Goal: Task Accomplishment & Management: Manage account settings

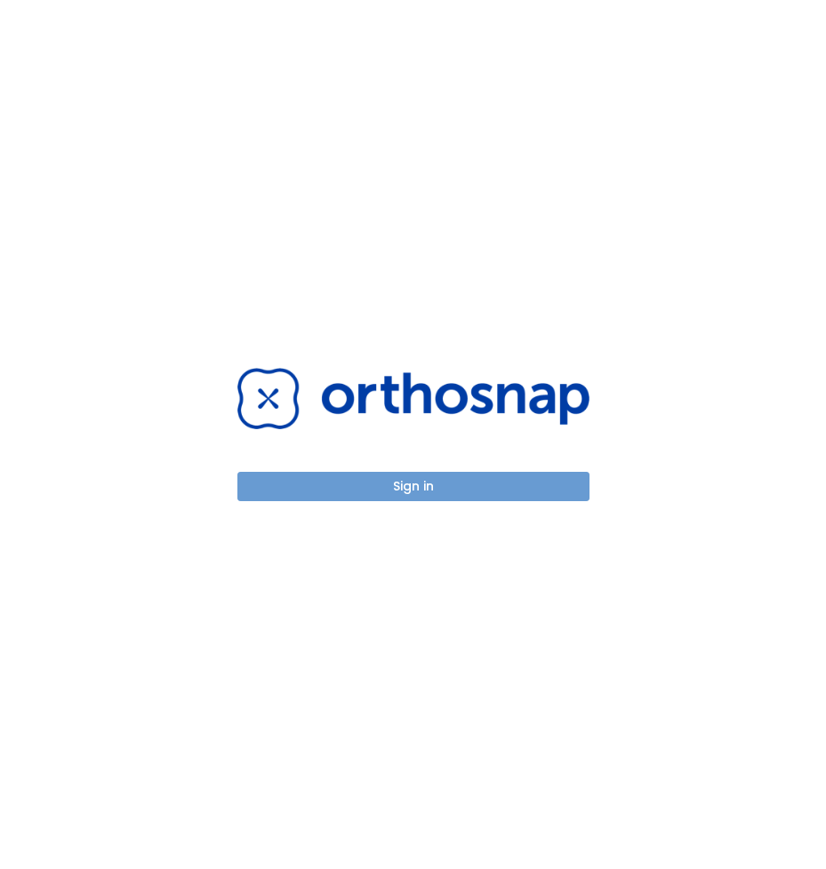
click at [494, 485] on button "Sign in" at bounding box center [413, 486] width 352 height 29
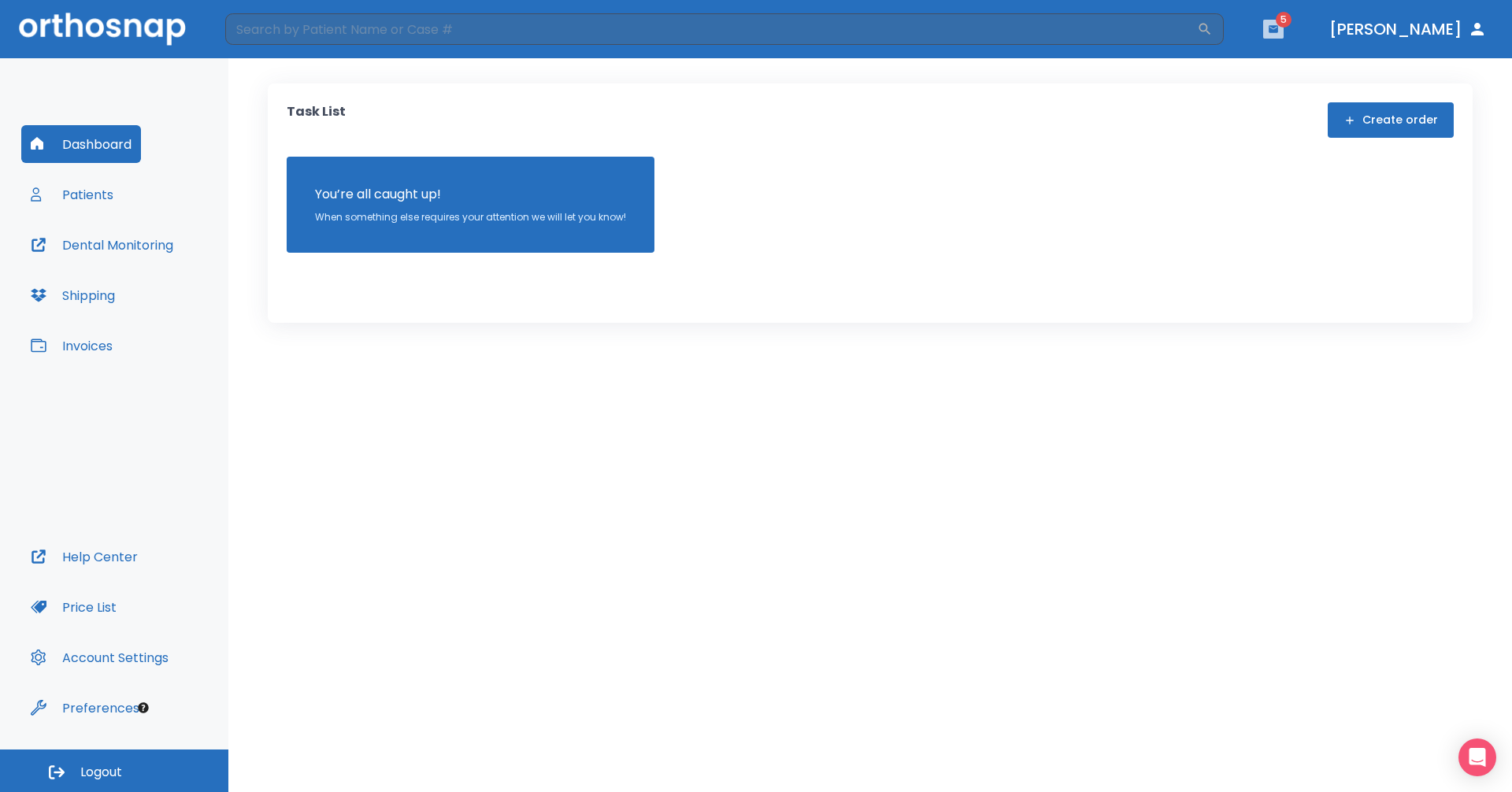
click at [731, 32] on icon "button" at bounding box center [1273, 28] width 10 height 7
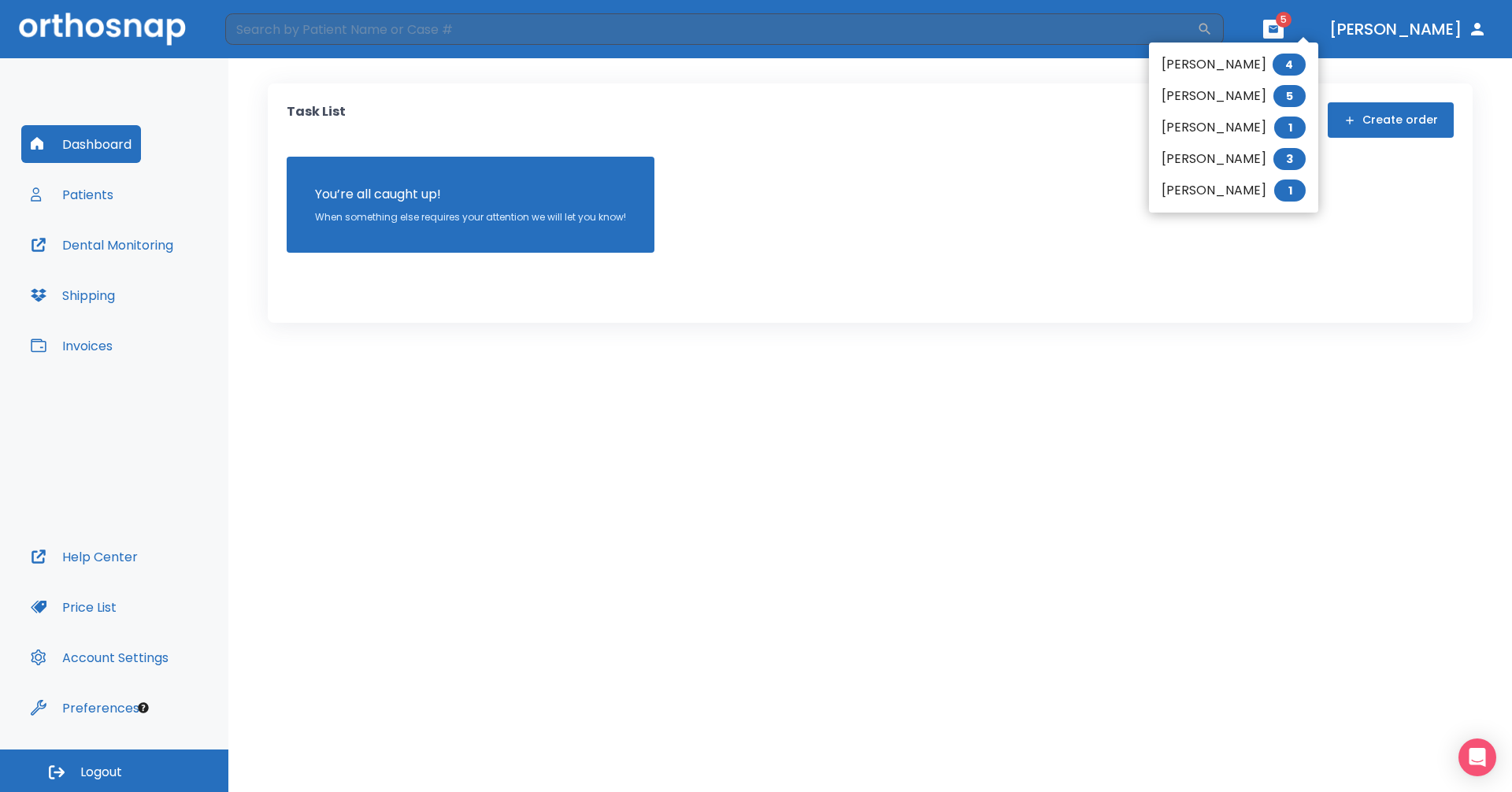
click at [731, 60] on li "[PERSON_NAME] 4" at bounding box center [1233, 65] width 169 height 32
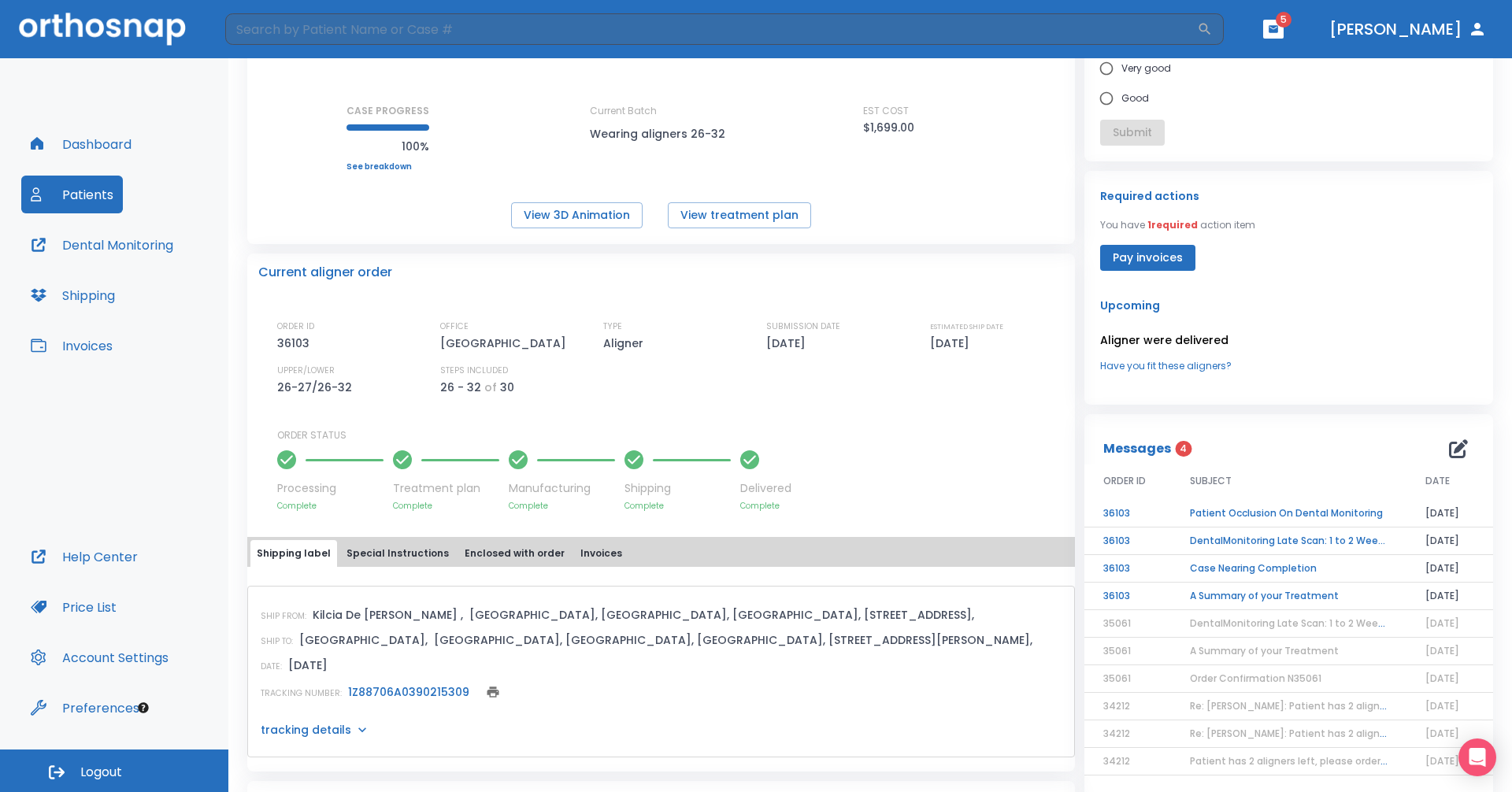
scroll to position [237, 0]
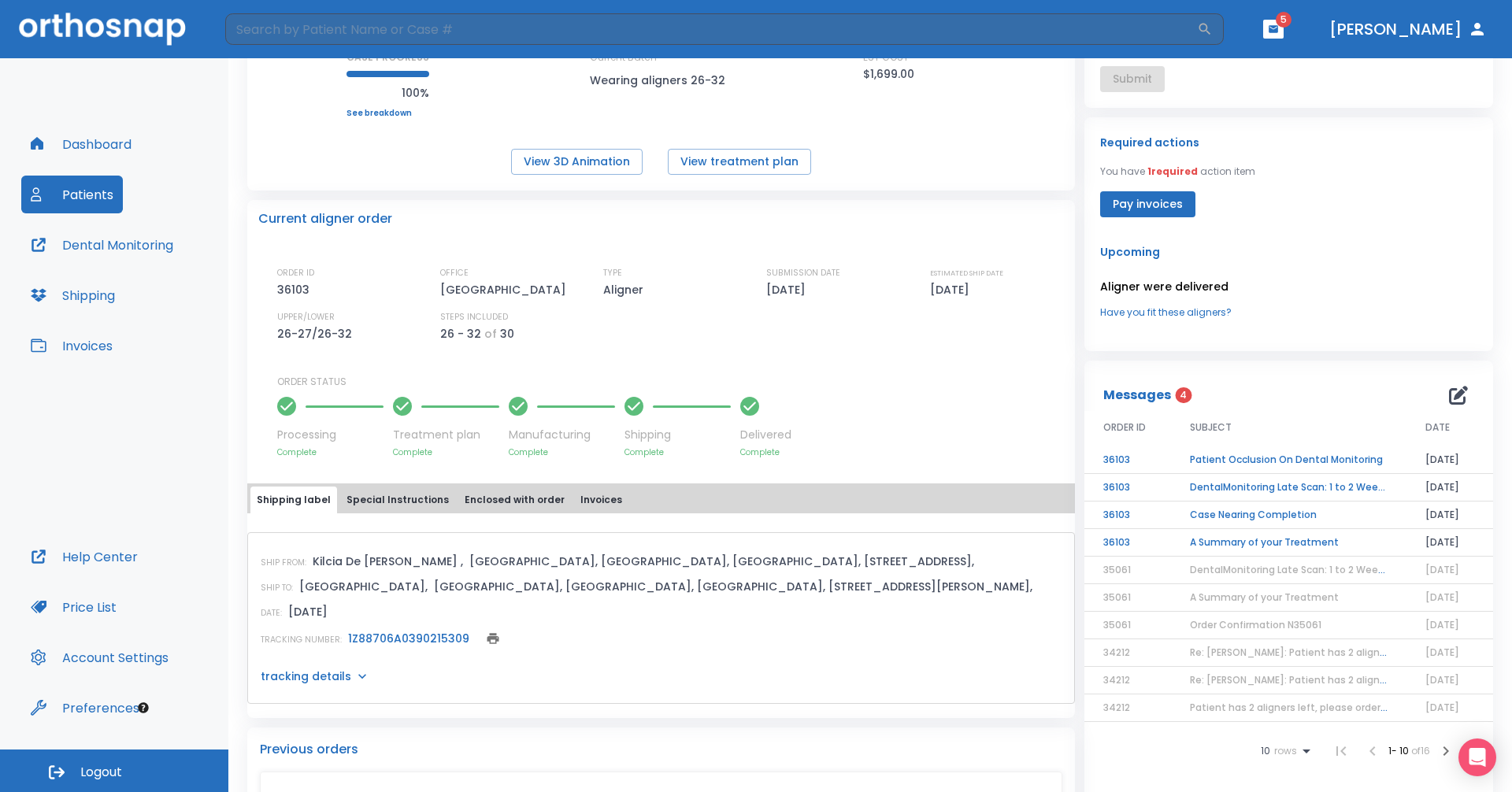
click at [731, 542] on td "A Summary of your Treatment" at bounding box center [1289, 542] width 236 height 27
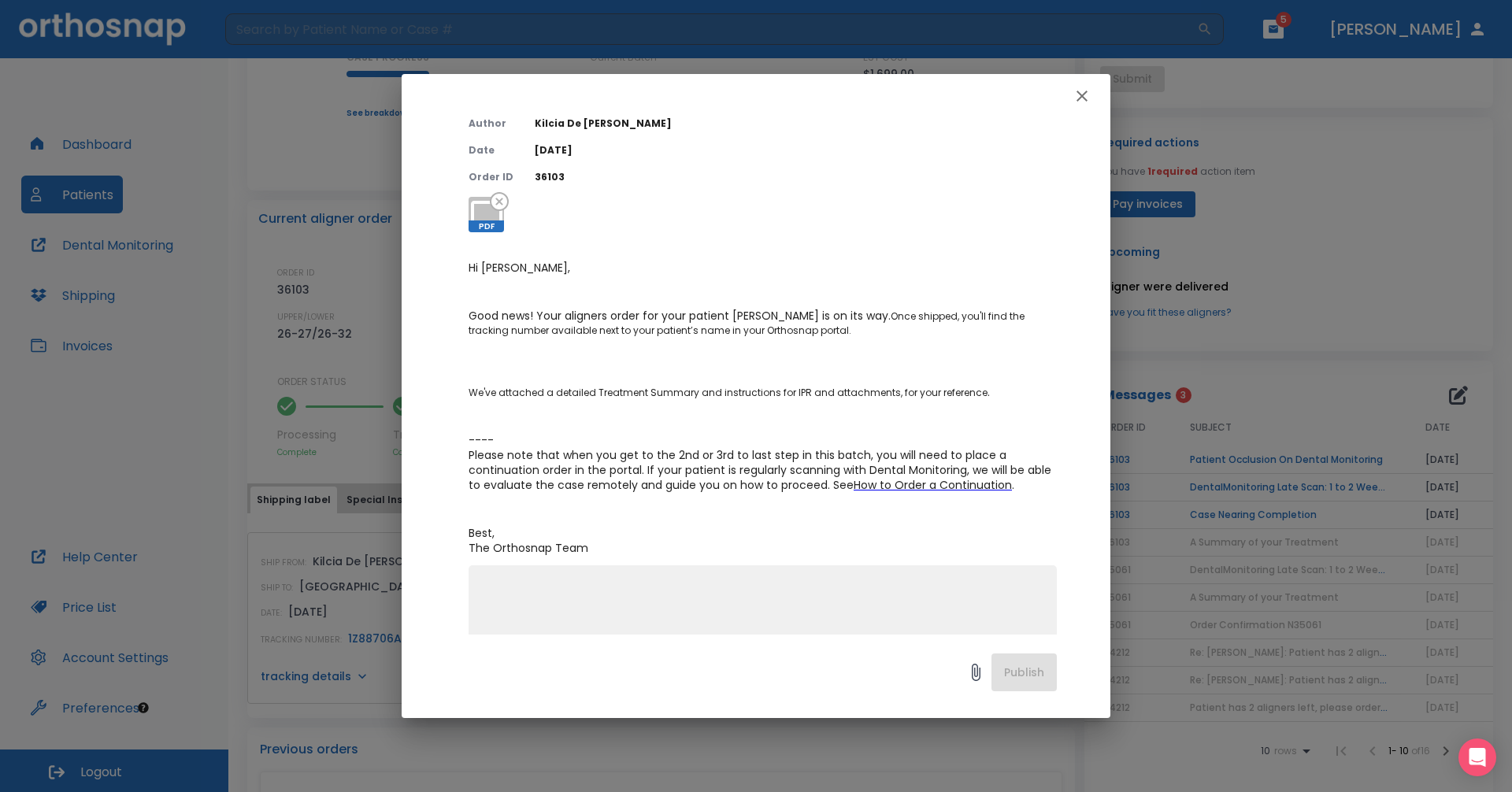
scroll to position [0, 0]
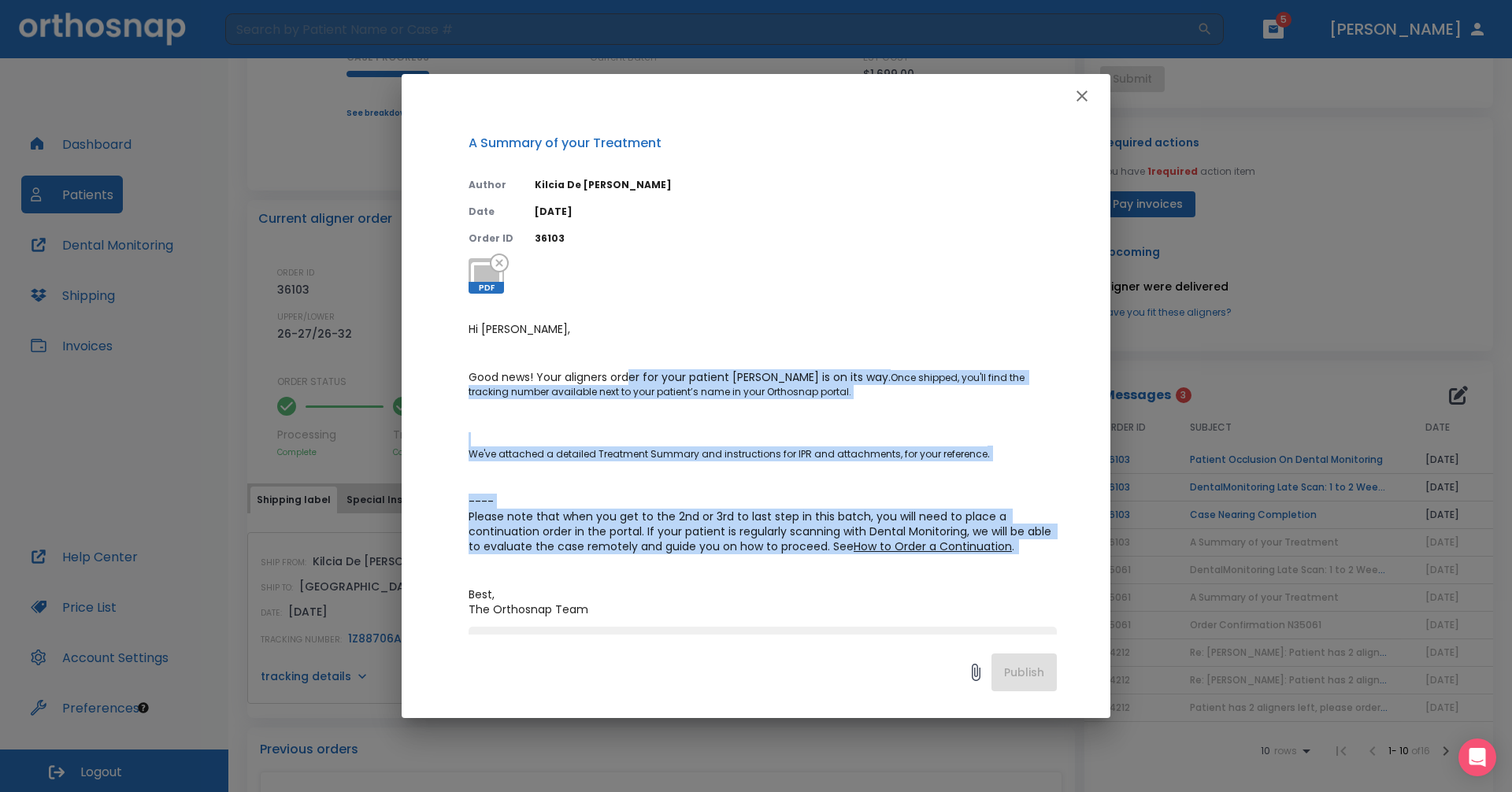
drag, startPoint x: 627, startPoint y: 379, endPoint x: 758, endPoint y: 566, distance: 228.3
click at [731, 566] on p "Hi [PERSON_NAME], Good news! Your aligners order for your patient [PERSON_NAME]…" at bounding box center [763, 470] width 588 height 295
drag, startPoint x: 782, startPoint y: 506, endPoint x: 855, endPoint y: 356, distance: 166.8
click at [731, 506] on p "---- Please note that when you get to the 2nd or 3rd to last step in this batch…" at bounding box center [763, 524] width 588 height 60
click at [731, 98] on icon "button" at bounding box center [1082, 96] width 19 height 19
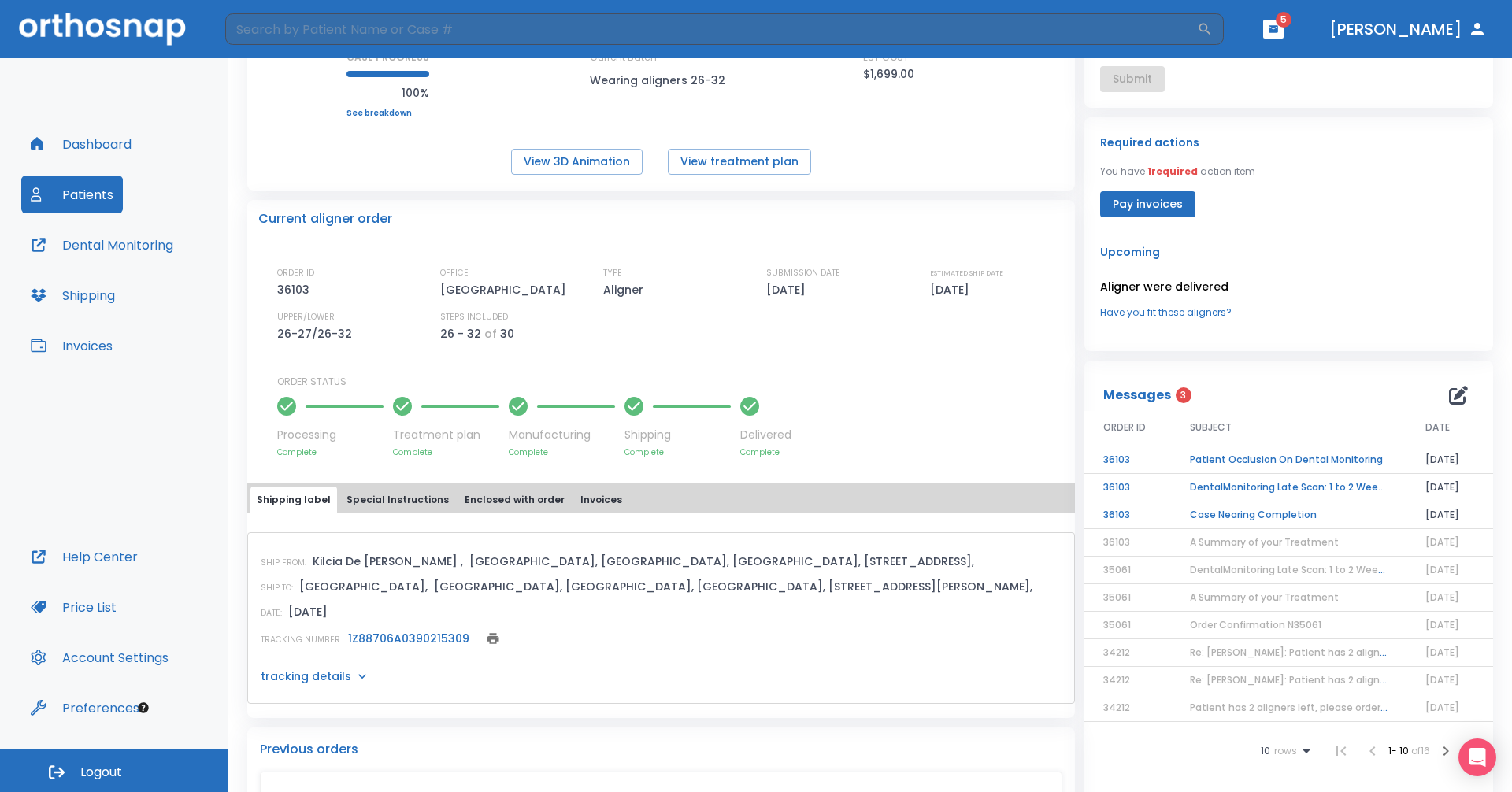
click at [731, 516] on td "Case Nearing Completion" at bounding box center [1289, 515] width 236 height 27
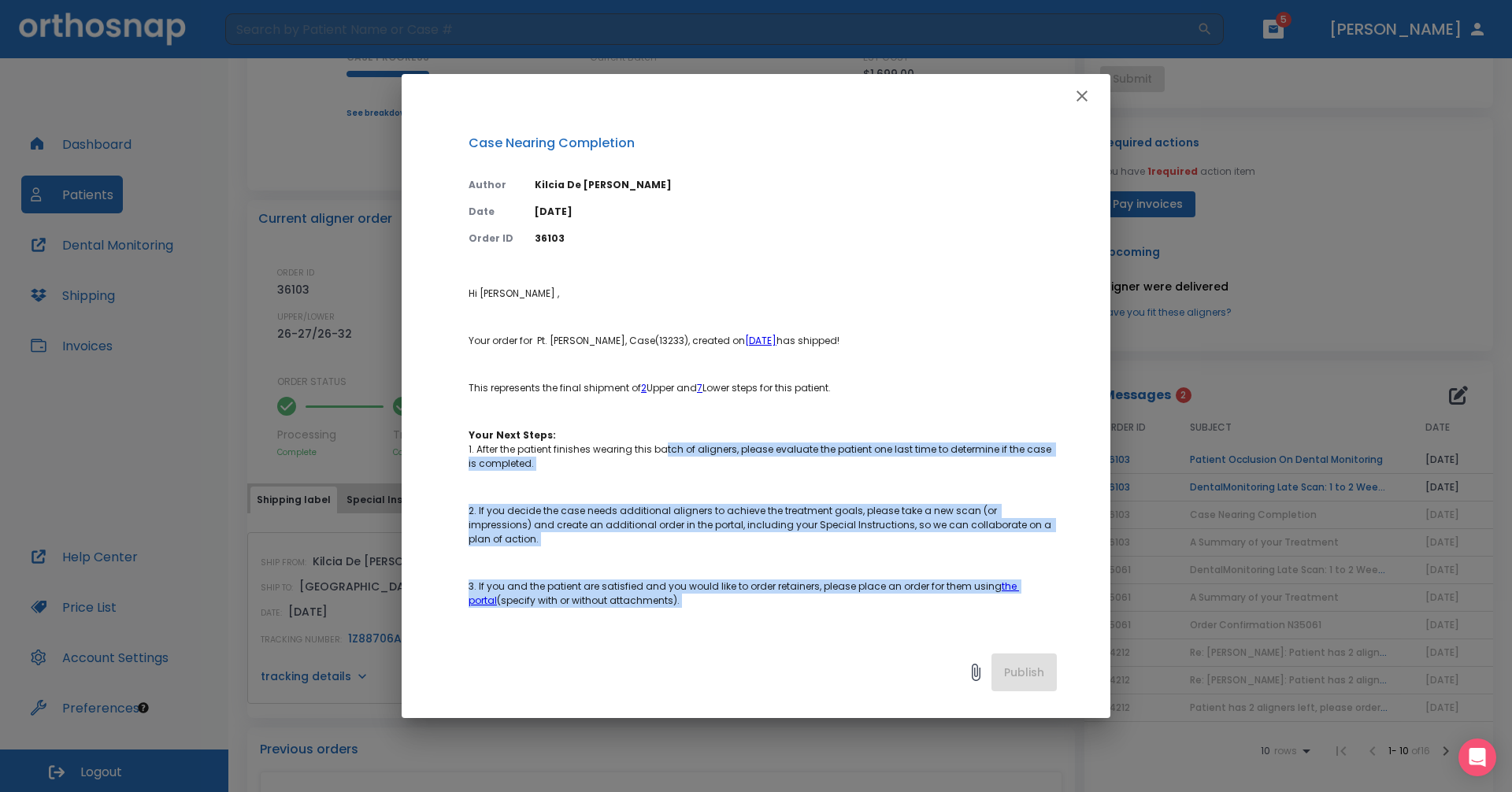
drag, startPoint x: 663, startPoint y: 447, endPoint x: 776, endPoint y: 611, distance: 199.2
click at [731, 611] on p "Hi [PERSON_NAME] , Your order for Pt. [PERSON_NAME], Case(13233), created on [D…" at bounding box center [763, 532] width 588 height 492
click at [731, 525] on p "2. If you decide the case needs additional aligners to achieve the treatment go…" at bounding box center [763, 525] width 588 height 43
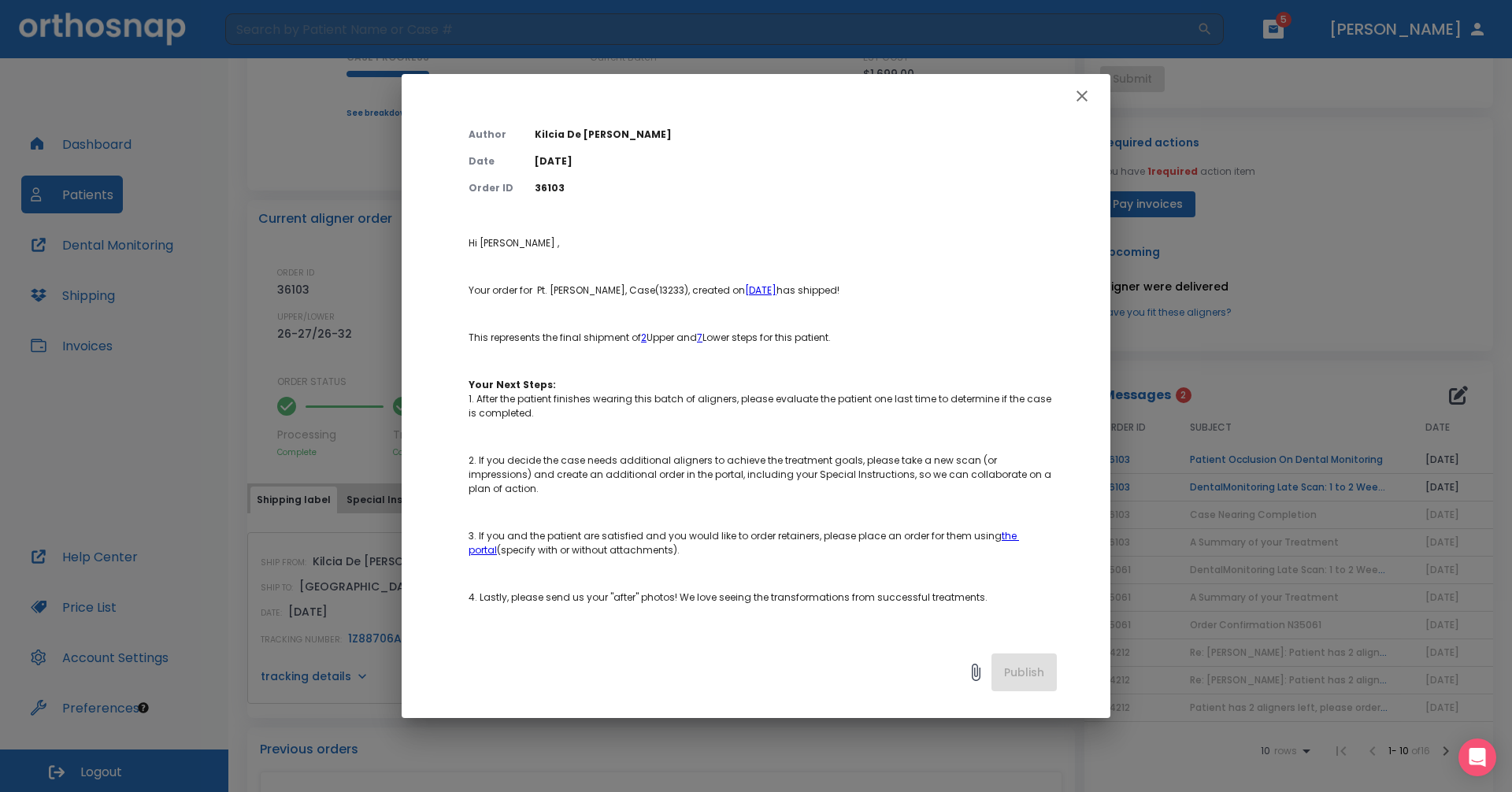
scroll to position [297, 0]
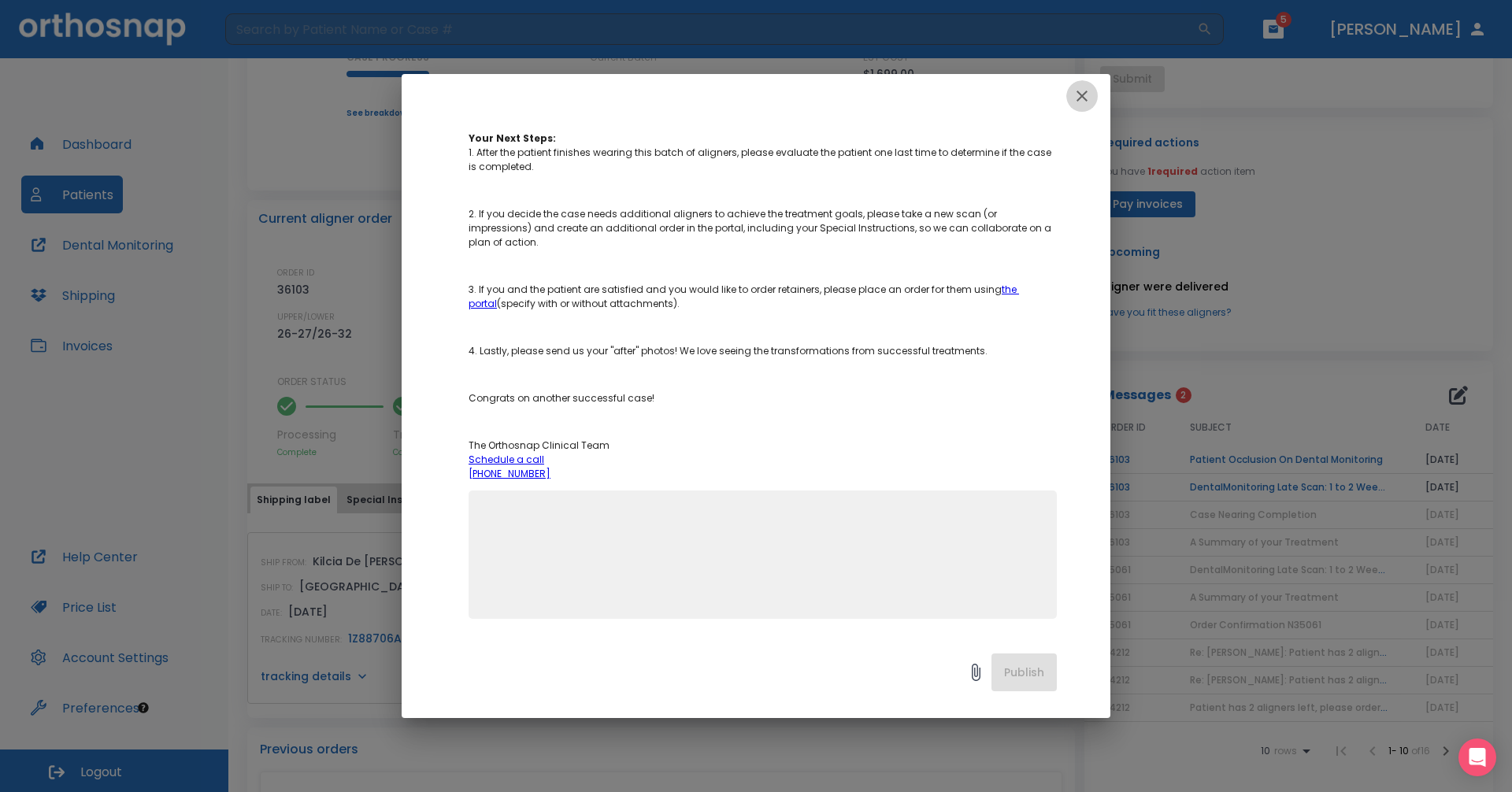
click at [731, 97] on icon "button" at bounding box center [1082, 96] width 19 height 19
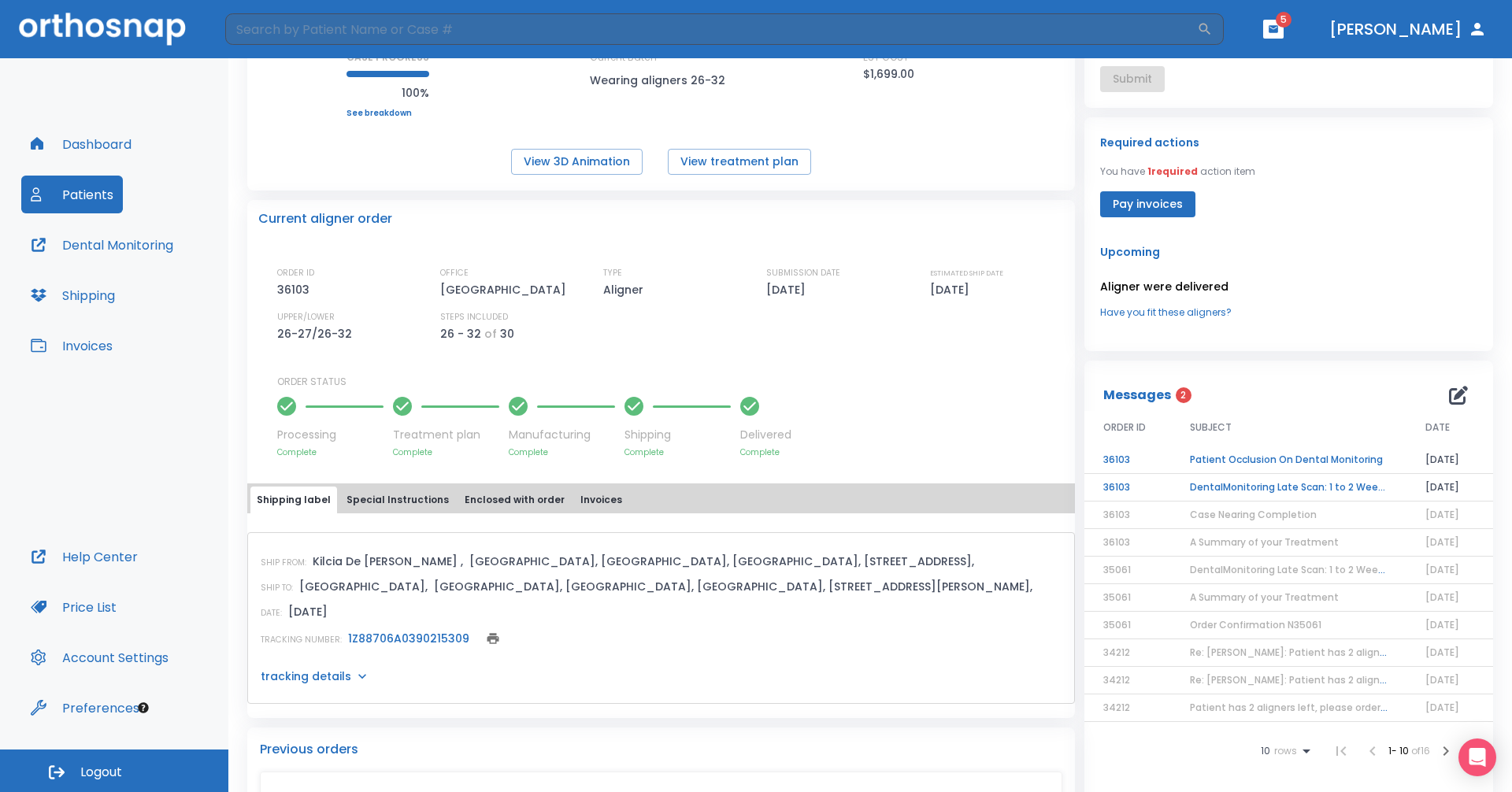
click at [731, 487] on td "DentalMonitoring Late Scan: 1 to 2 Weeks Notification" at bounding box center [1289, 487] width 236 height 27
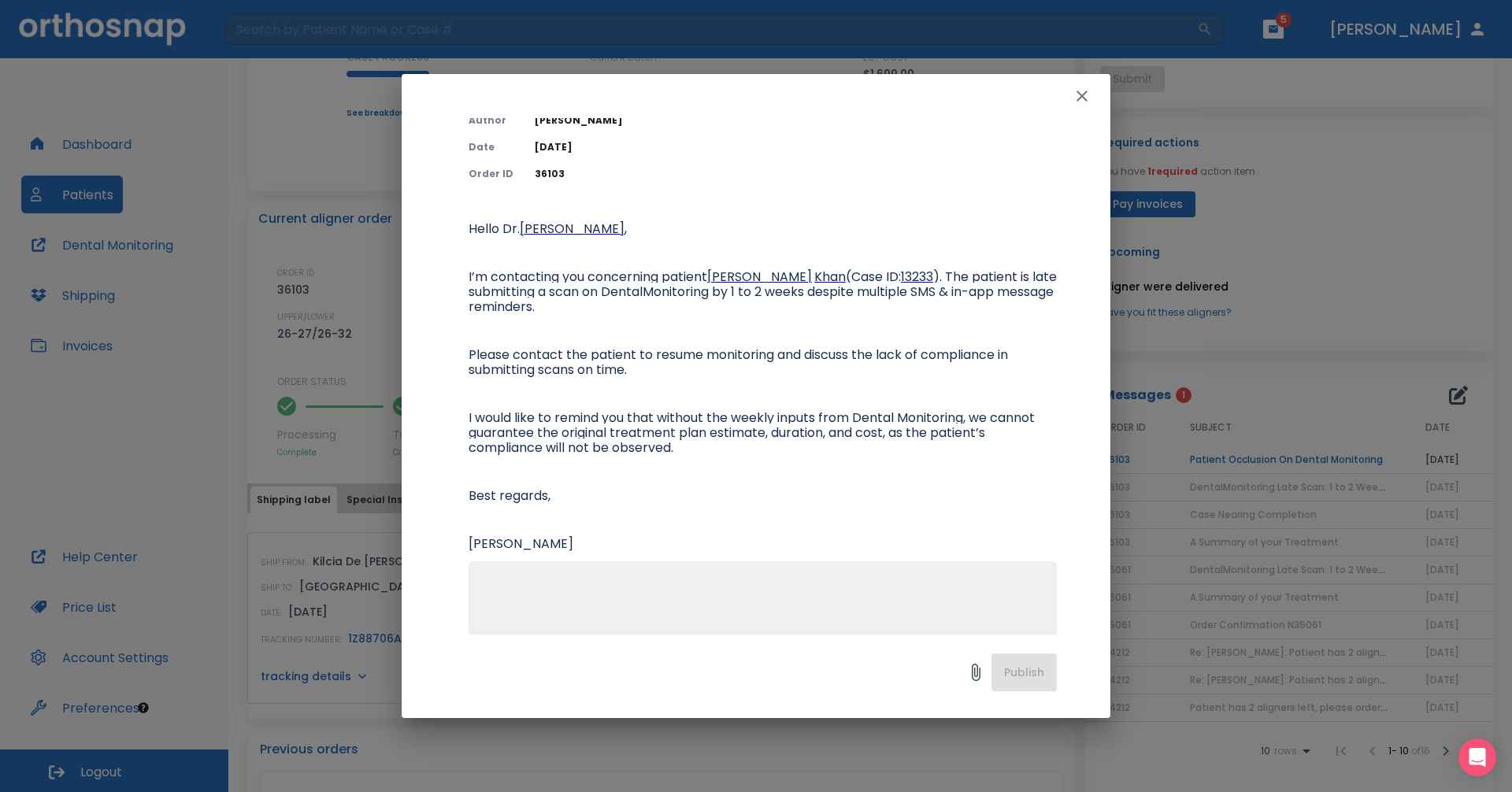
scroll to position [0, 0]
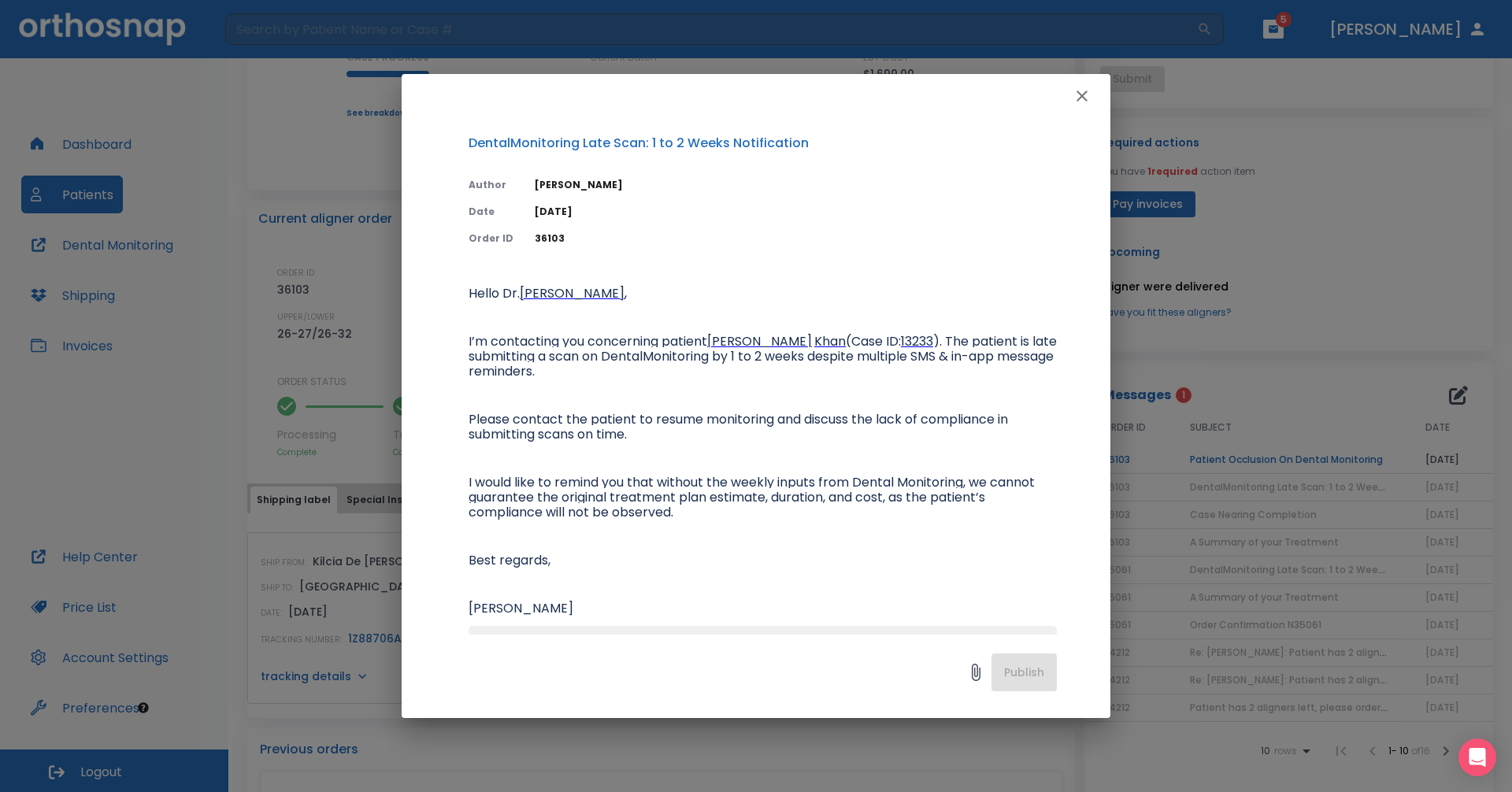
click at [731, 97] on icon "button" at bounding box center [1082, 96] width 19 height 19
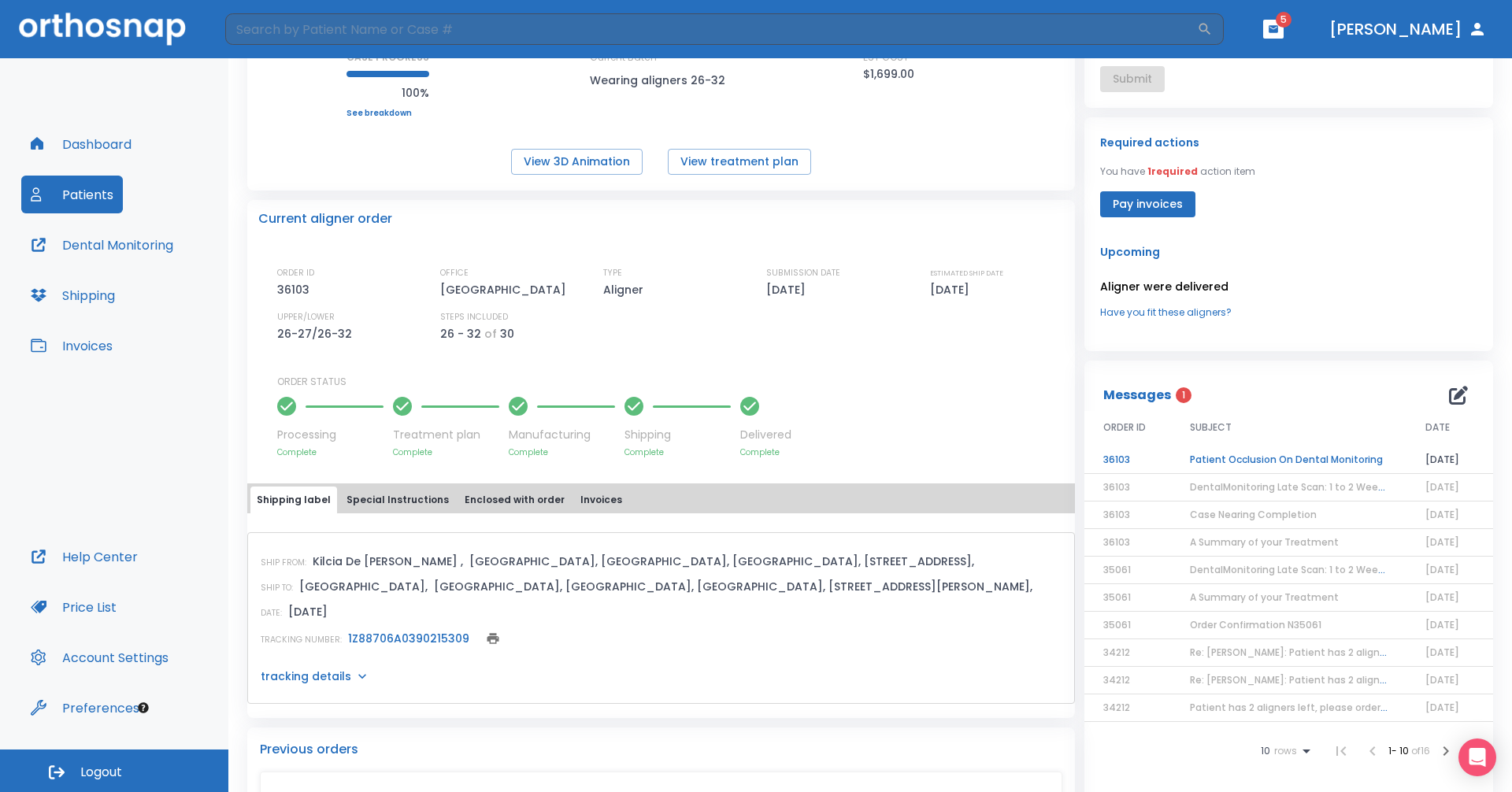
click at [731, 460] on td "Patient Occlusion On Dental Monitoring" at bounding box center [1289, 460] width 236 height 27
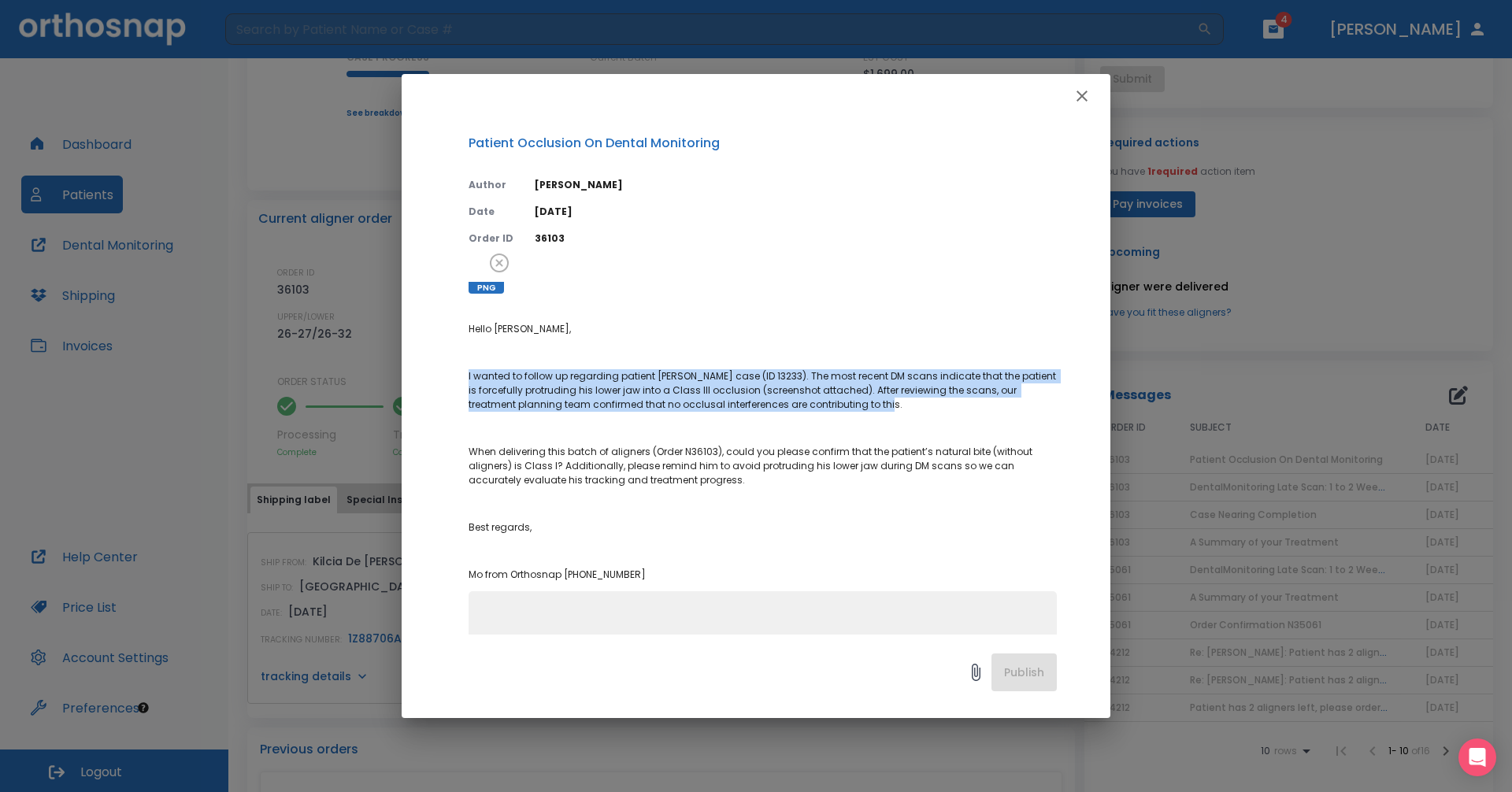
drag, startPoint x: 875, startPoint y: 406, endPoint x: 444, endPoint y: 377, distance: 432.0
click at [440, 377] on div "Patient Occlusion On Dental Monitoring Author [PERSON_NAME] Date [DATE] Order I…" at bounding box center [756, 376] width 709 height 516
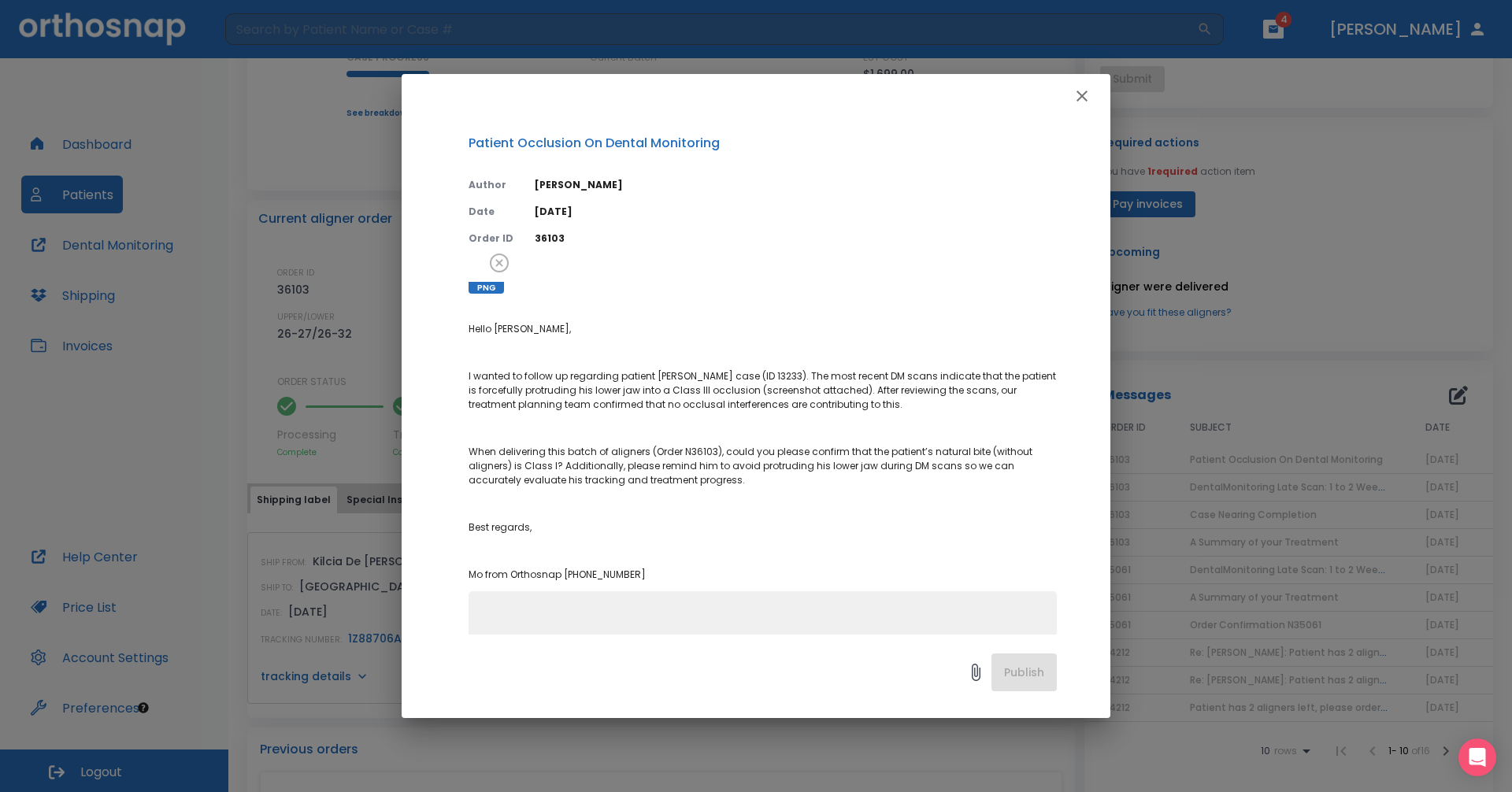
click at [731, 333] on p "Hello [PERSON_NAME]," at bounding box center [763, 330] width 588 height 14
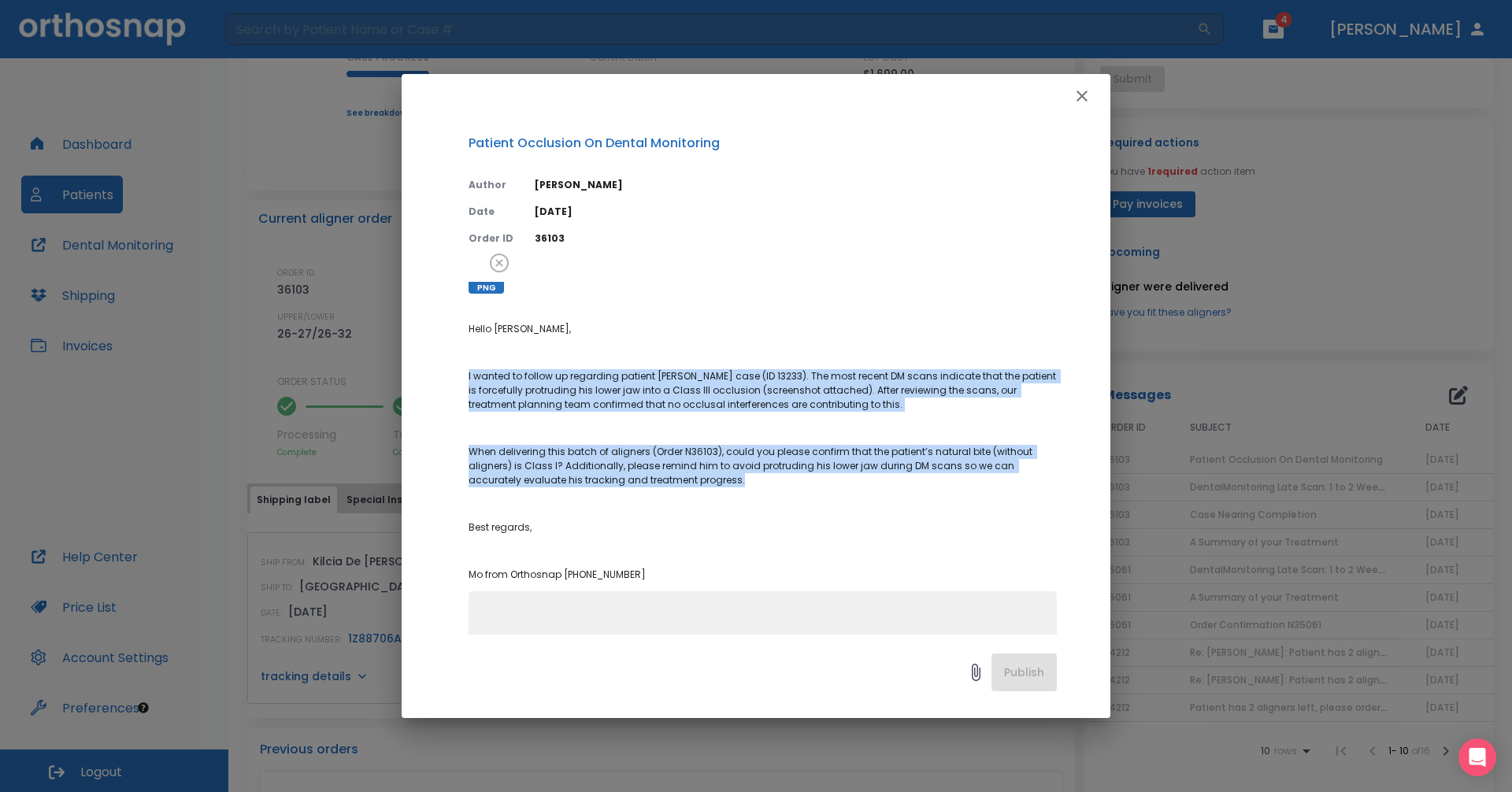
drag, startPoint x: 758, startPoint y: 484, endPoint x: 452, endPoint y: 358, distance: 330.9
click at [451, 358] on div "Patient Occlusion On Dental Monitoring Author [PERSON_NAME] Date [DATE] Order I…" at bounding box center [756, 376] width 709 height 516
click at [694, 361] on p "Hello [PERSON_NAME], I wanted to follow up regarding patient [PERSON_NAME] case…" at bounding box center [763, 452] width 588 height 260
drag, startPoint x: 752, startPoint y: 481, endPoint x: 476, endPoint y: 359, distance: 301.8
click at [476, 359] on p "Hello [PERSON_NAME], I wanted to follow up regarding patient [PERSON_NAME] case…" at bounding box center [763, 452] width 588 height 260
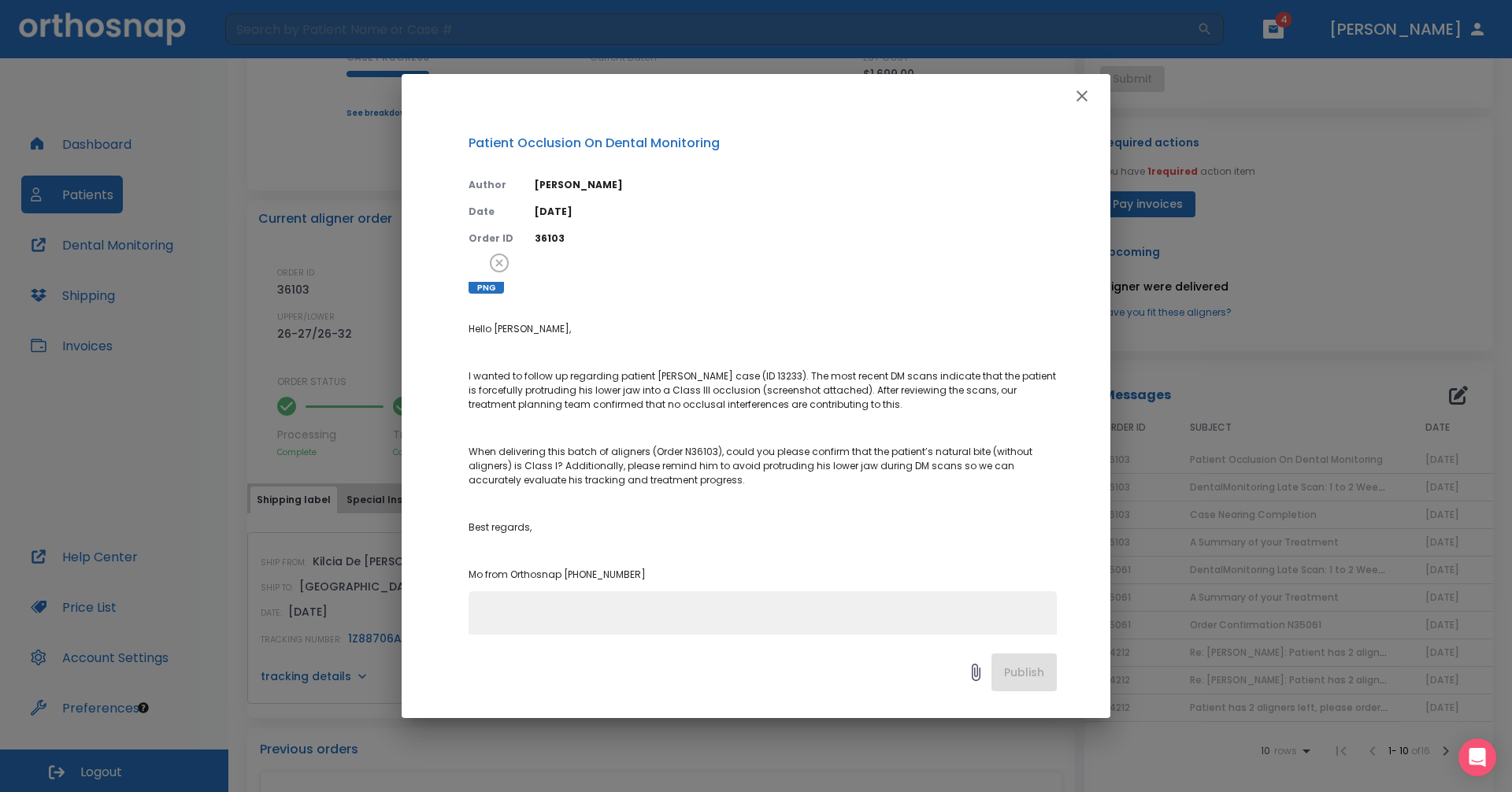
click at [676, 323] on p "Hello [PERSON_NAME]," at bounding box center [763, 330] width 588 height 14
click at [731, 96] on icon "button" at bounding box center [1082, 96] width 19 height 19
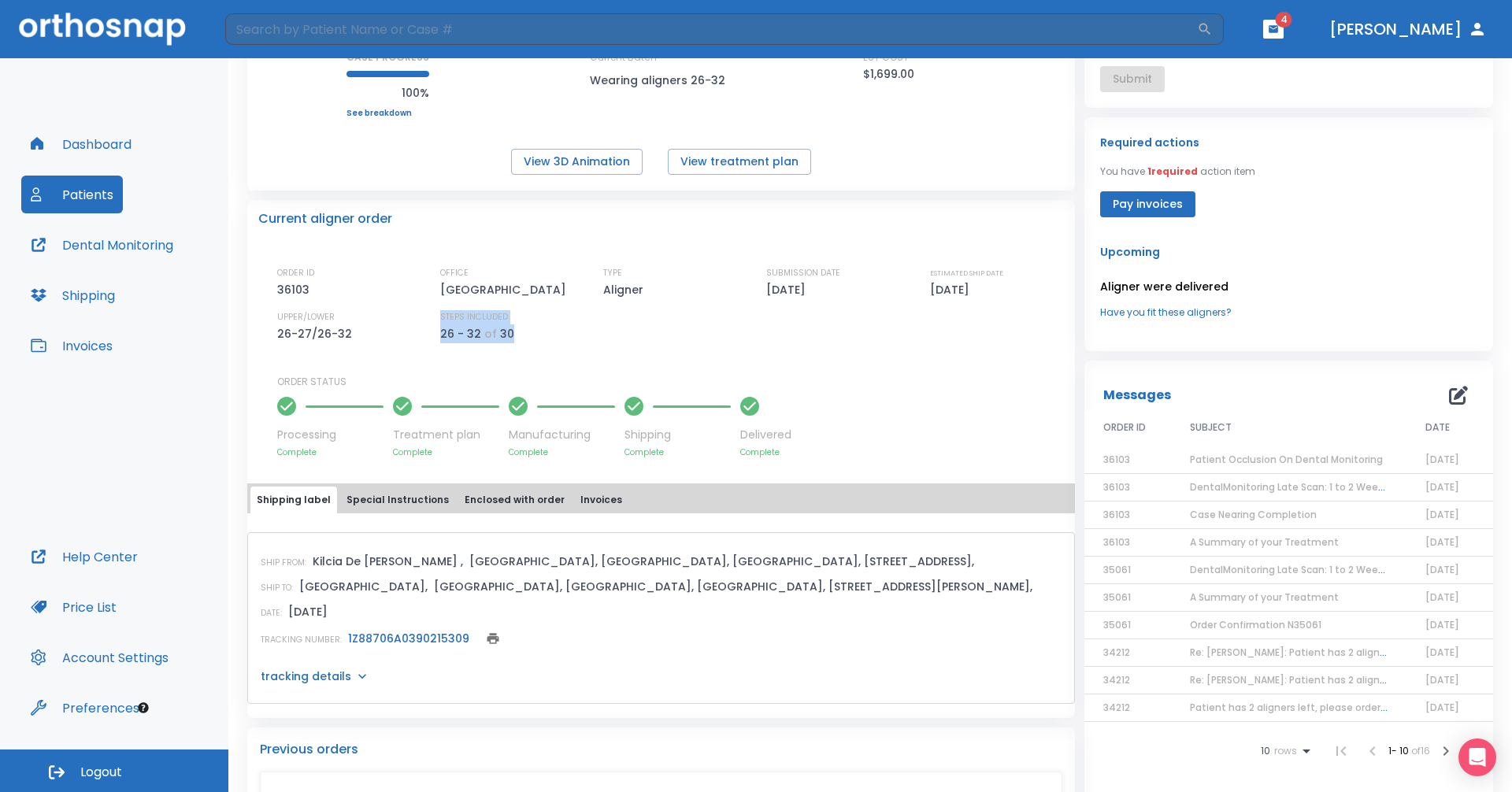
drag, startPoint x: 514, startPoint y: 331, endPoint x: 426, endPoint y: 315, distance: 89.4
click at [428, 315] on div "ORDER ID 36103 OFFICE [GEOGRAPHIC_DATA] Dental CT TYPE Aligner SUBMISSION DATE …" at bounding box center [671, 304] width 787 height 77
click at [543, 326] on div "STEPS INCLUDED 26 - 32 of 30" at bounding box center [507, 326] width 134 height 33
drag, startPoint x: 514, startPoint y: 334, endPoint x: 432, endPoint y: 316, distance: 84.0
click at [432, 316] on div "ORDER ID 36103 OFFICE [GEOGRAPHIC_DATA] Dental CT TYPE Aligner SUBMISSION DATE …" at bounding box center [671, 304] width 787 height 77
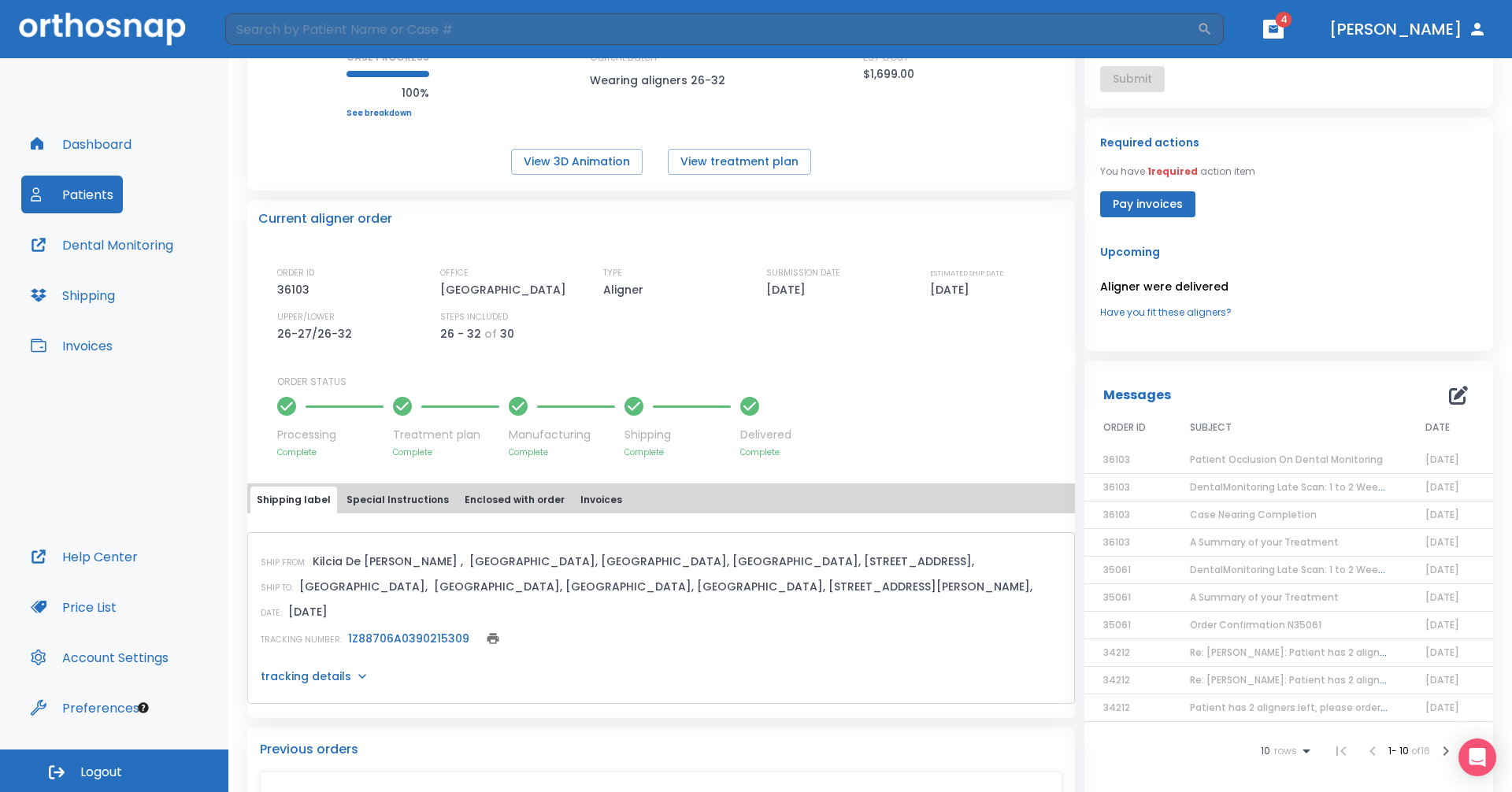
click at [731, 370] on div "ORDER ID 36103 OFFICE [GEOGRAPHIC_DATA] Dental CT TYPE Aligner SUBMISSION DATE …" at bounding box center [671, 361] width 787 height 192
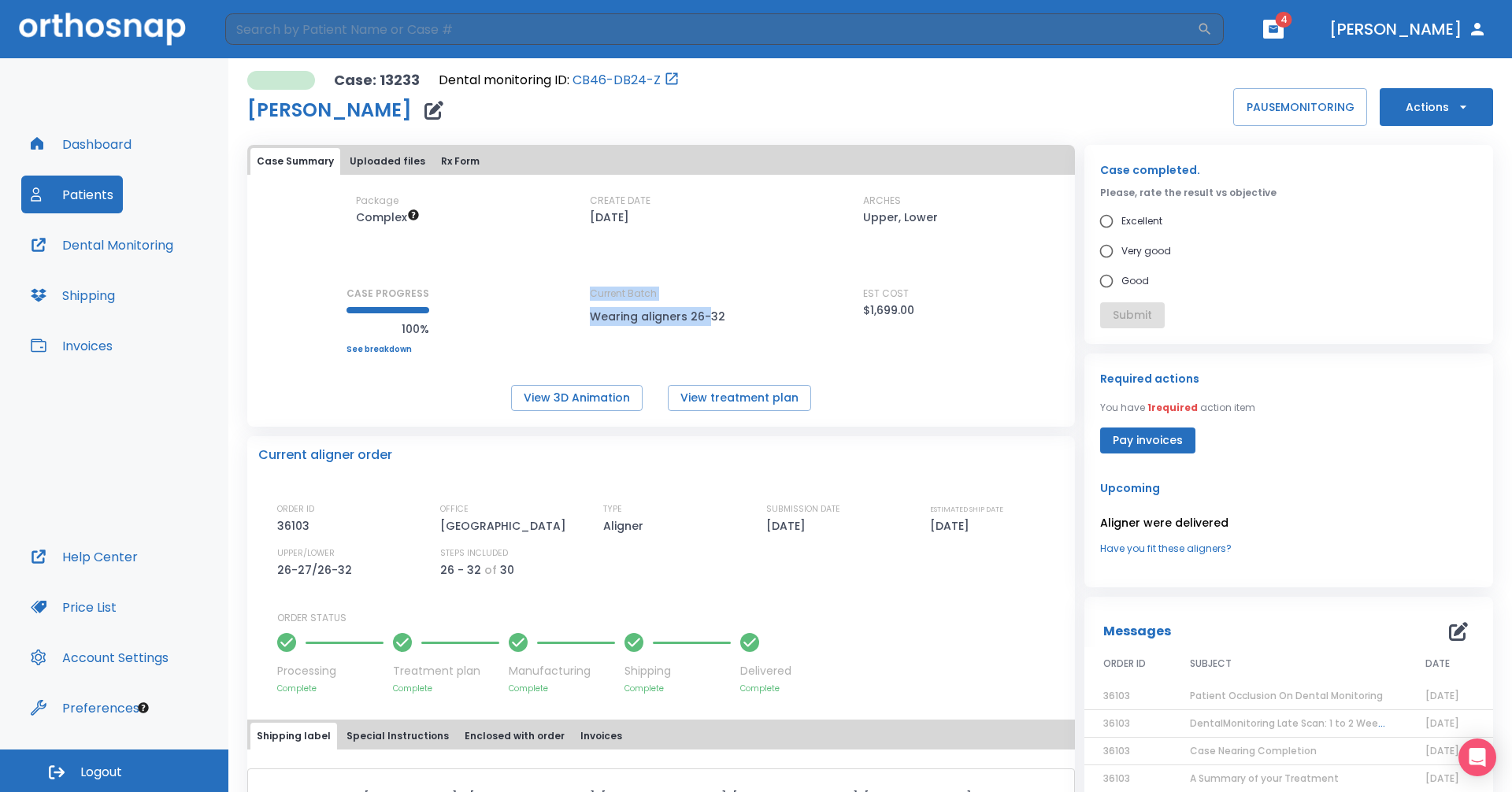
drag, startPoint x: 707, startPoint y: 324, endPoint x: 542, endPoint y: 298, distance: 167.0
click at [542, 298] on div "Package Complex CREATE DATE [DATE] ARCHES Upper, Lower CASE PROGRESS 100% Upper…" at bounding box center [661, 274] width 827 height 159
click at [731, 325] on div "Package Complex CREATE DATE [DATE] ARCHES Upper, Lower CASE PROGRESS 100% Upper…" at bounding box center [661, 274] width 827 height 159
drag, startPoint x: 752, startPoint y: 315, endPoint x: 570, endPoint y: 286, distance: 184.3
click at [570, 286] on div "Package Complex CREATE DATE [DATE] ARCHES Upper, Lower CASE PROGRESS 100% Upper…" at bounding box center [661, 274] width 827 height 159
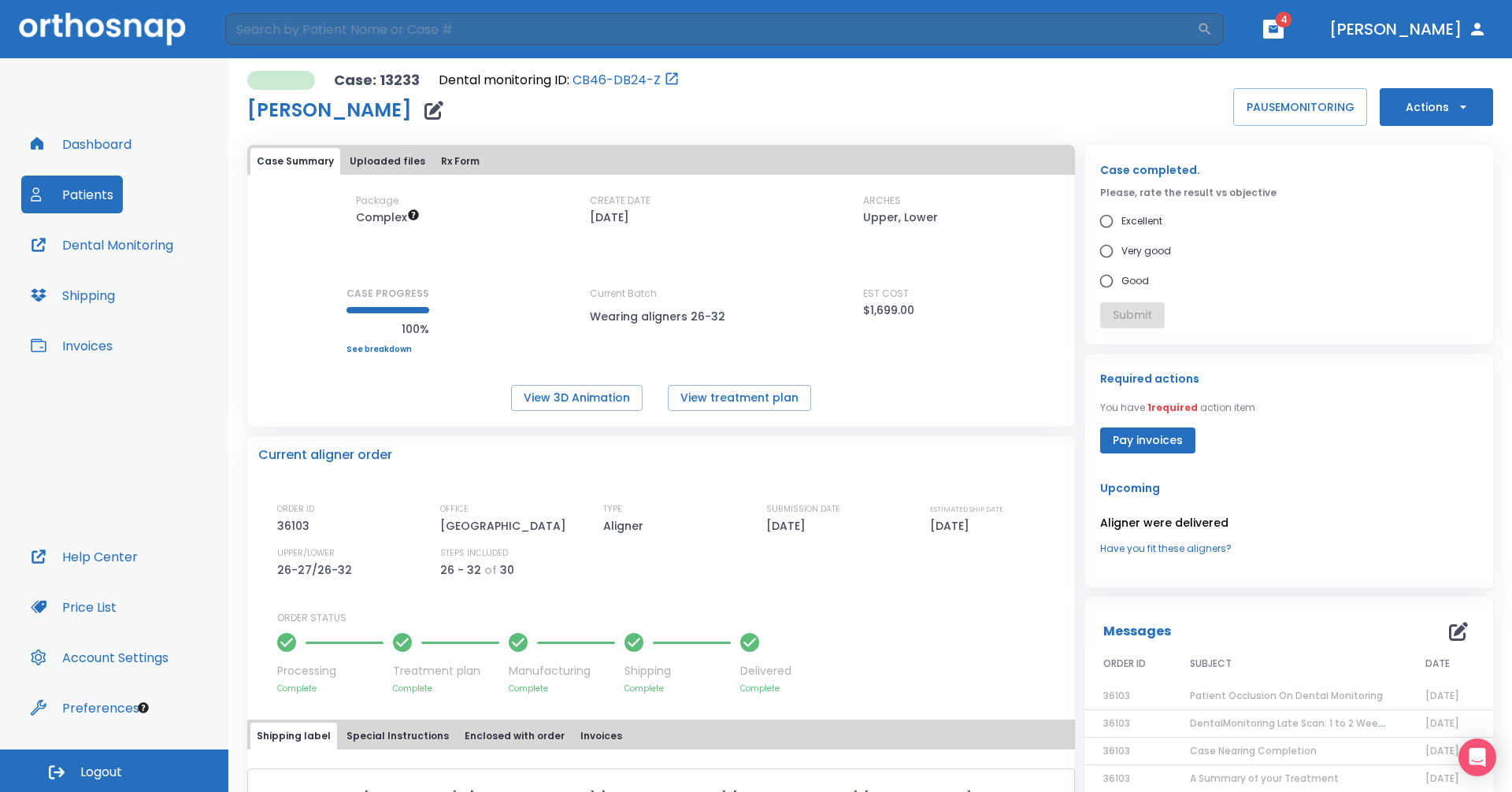
click at [731, 368] on div "Package Complex CREATE DATE [DATE] ARCHES Upper, Lower CASE PROGRESS 100% Upper…" at bounding box center [661, 302] width 827 height 217
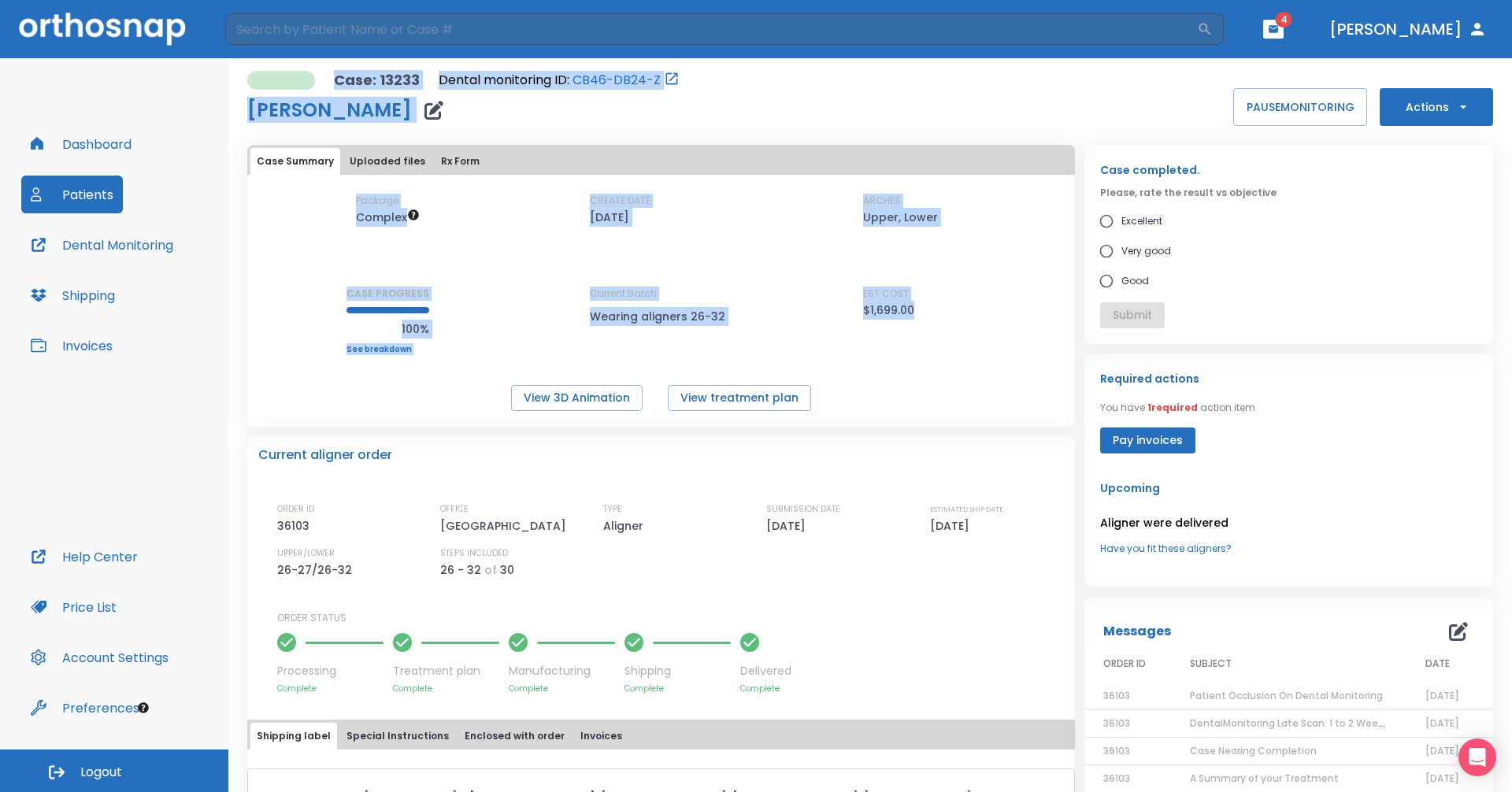
drag, startPoint x: 913, startPoint y: 330, endPoint x: 204, endPoint y: 198, distance: 721.2
click at [204, 198] on div "Dashboard Patients Dental Monitoring Shipping Invoices Help Center Price List A…" at bounding box center [756, 425] width 1512 height 734
click at [731, 273] on div "Package Complex CREATE DATE [DATE] ARCHES Upper, Lower CASE PROGRESS 100% Upper…" at bounding box center [661, 274] width 827 height 159
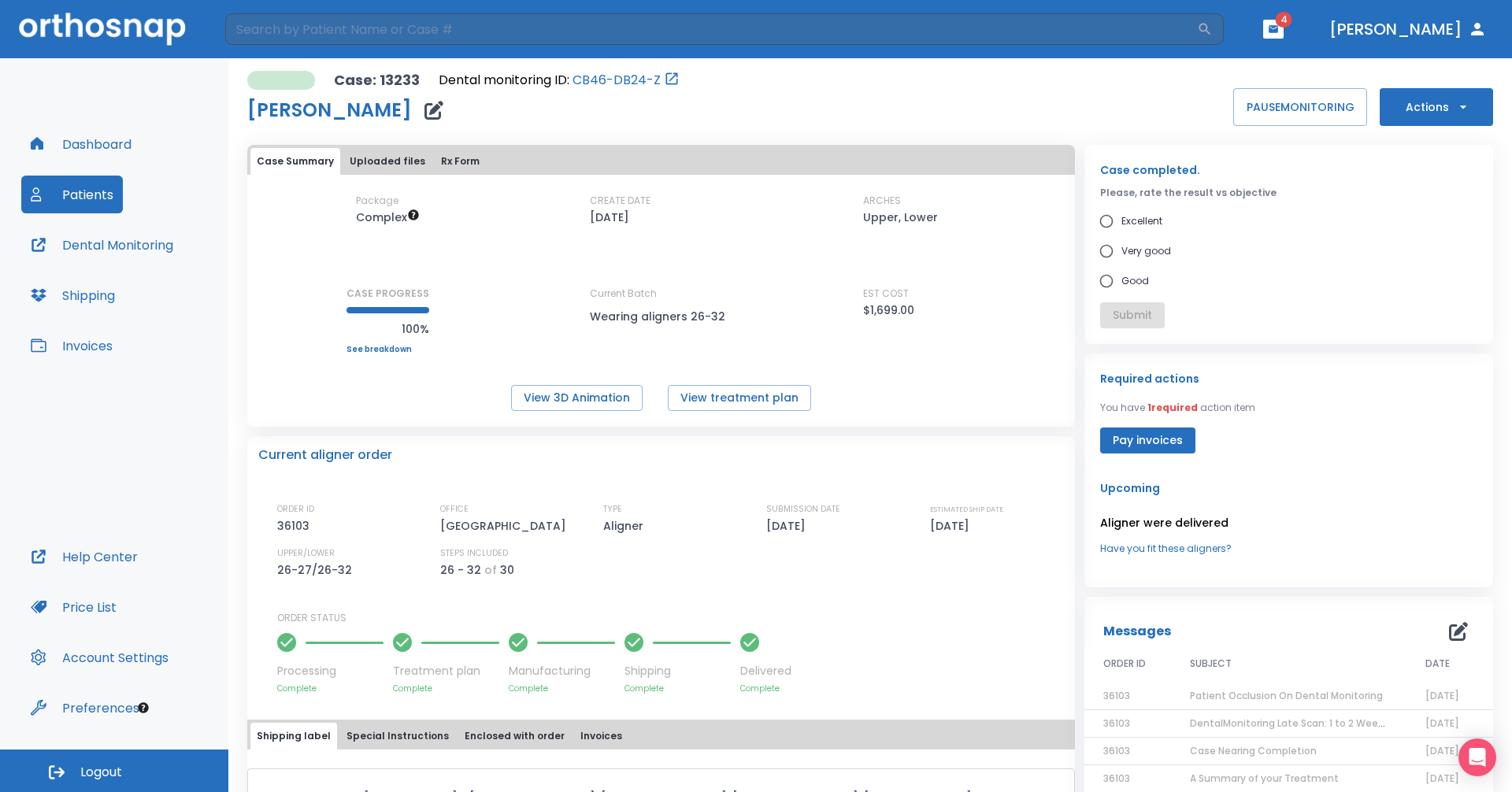
click at [731, 441] on button "Pay invoices" at bounding box center [1148, 440] width 96 height 26
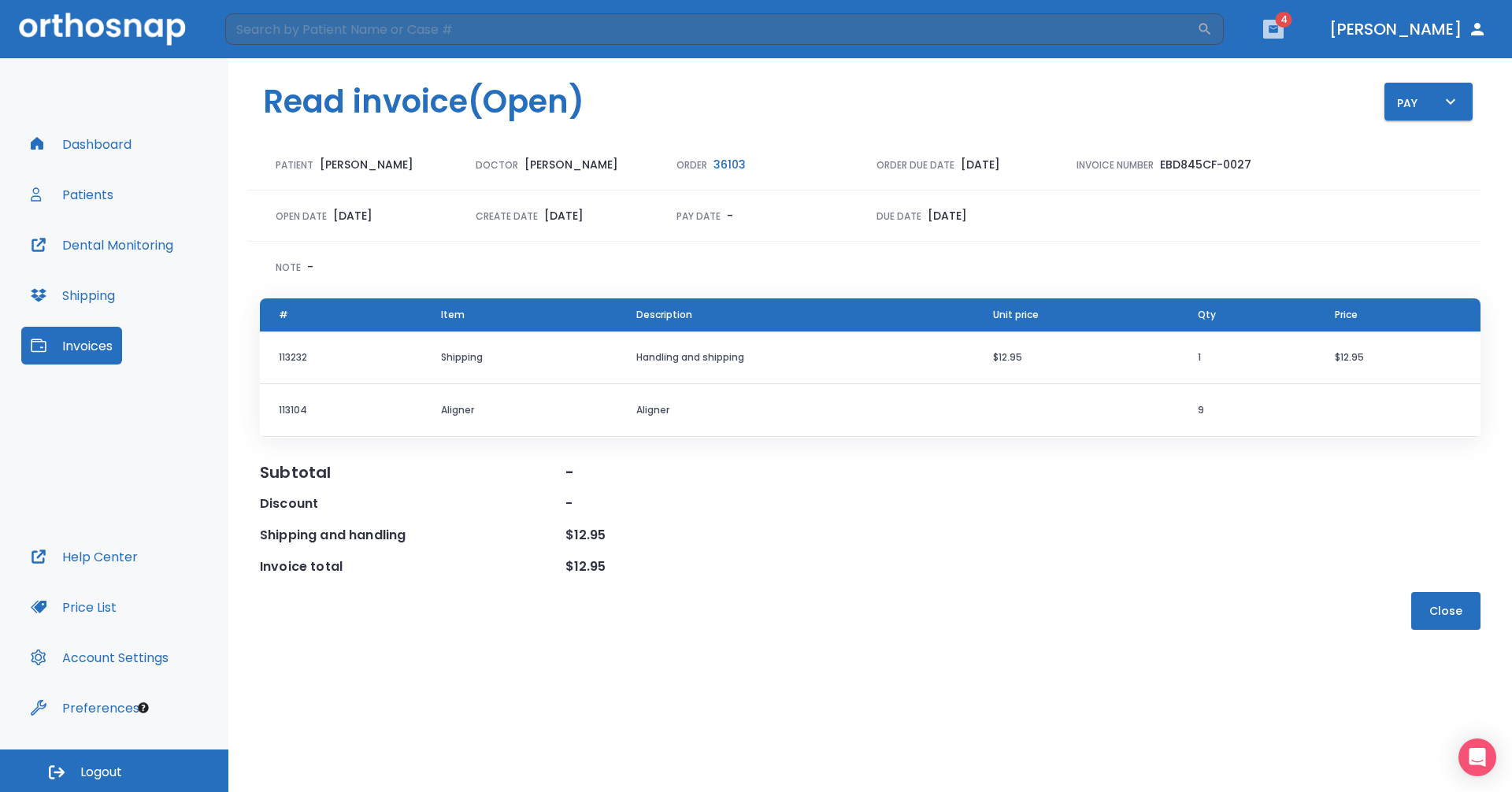
click at [731, 30] on icon "button" at bounding box center [1273, 28] width 10 height 7
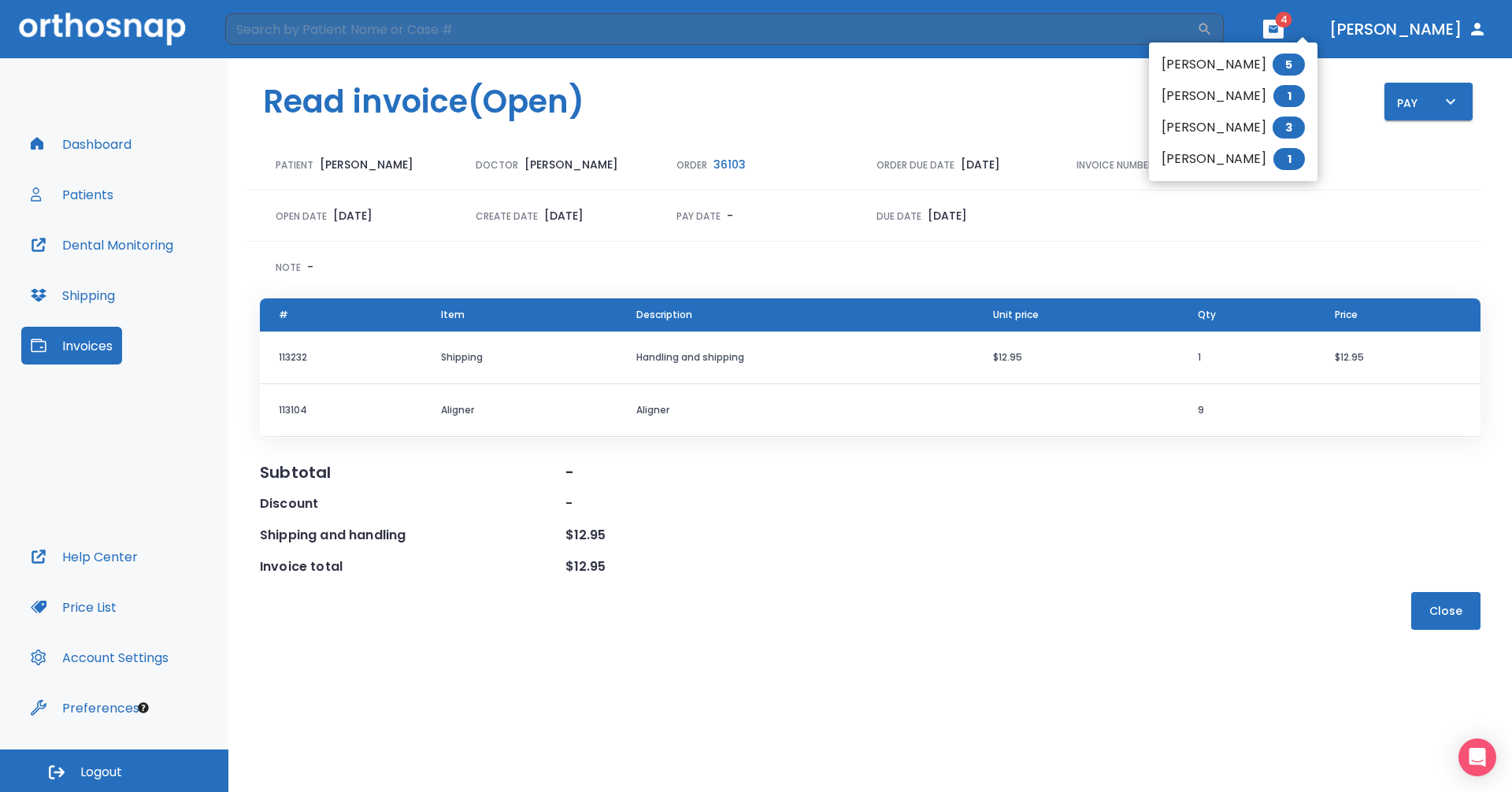
click at [731, 124] on div at bounding box center [756, 396] width 1512 height 792
